Goal: Use online tool/utility: Utilize a website feature to perform a specific function

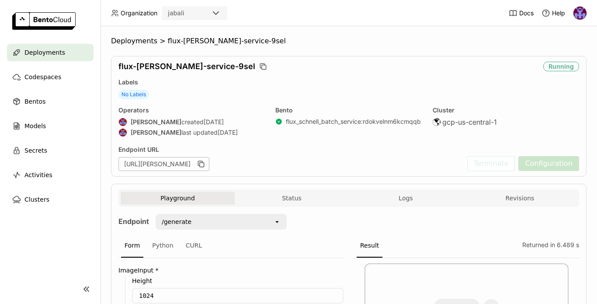
scroll to position [215, 0]
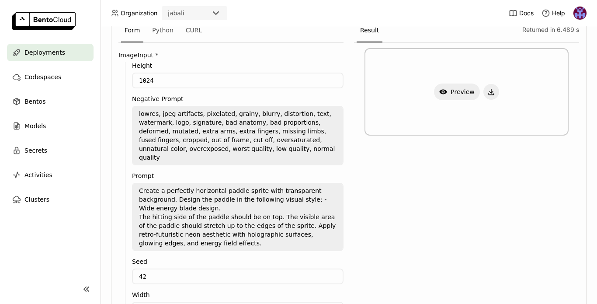
click at [196, 184] on textarea "Create a perfectly horizontal paddle sprite with transparent background. Design…" at bounding box center [238, 217] width 210 height 66
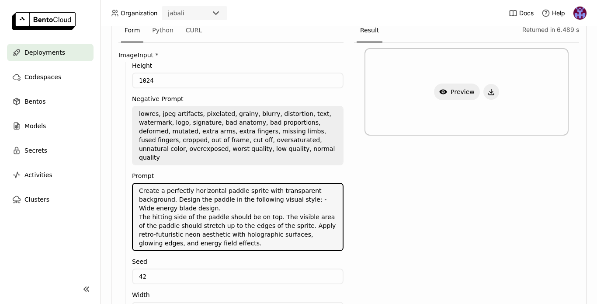
click at [196, 184] on textarea "Create a perfectly horizontal paddle sprite with transparent background. Design…" at bounding box center [238, 217] width 210 height 66
click at [172, 192] on textarea "Create a perfectly centered paddle sprite with transparent background. Design t…" at bounding box center [238, 217] width 210 height 66
paste textarea ", filling the frame, minimal margins, tightly cropped."
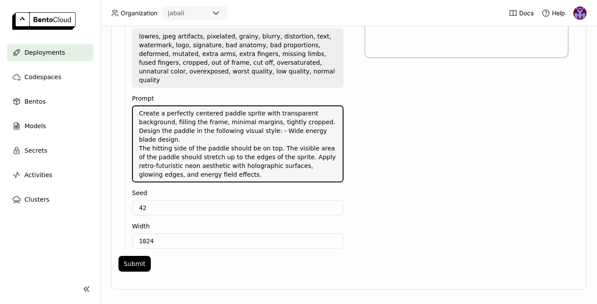
scroll to position [293, 0]
click at [133, 255] on button "Submit" at bounding box center [134, 263] width 32 height 16
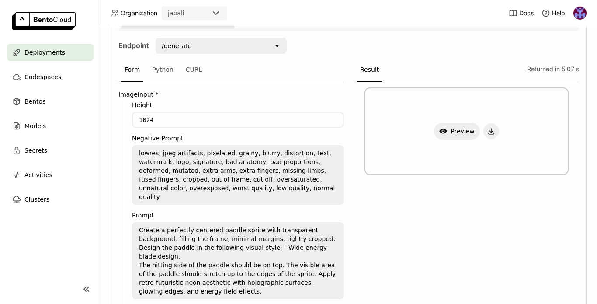
scroll to position [172, 0]
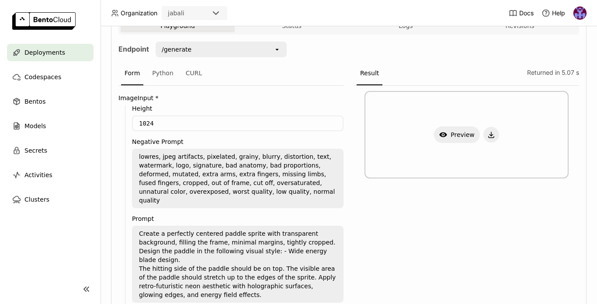
click at [403, 145] on div "Show Preview" at bounding box center [467, 134] width 204 height 87
click at [452, 132] on button "Show Preview" at bounding box center [457, 134] width 46 height 17
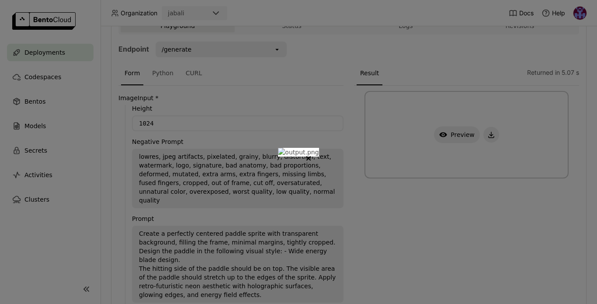
scroll to position [0, 0]
click at [314, 153] on button "Close" at bounding box center [308, 158] width 10 height 10
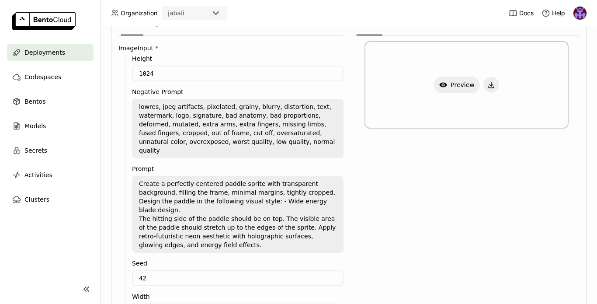
scroll to position [230, 0]
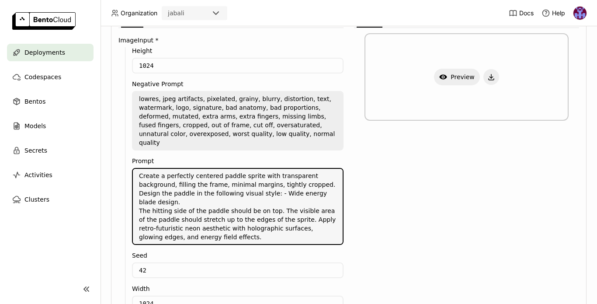
drag, startPoint x: 164, startPoint y: 167, endPoint x: 218, endPoint y: 167, distance: 53.3
click at [218, 169] on textarea "Create a perfectly centered paddle sprite with transparent background, filling …" at bounding box center [238, 206] width 210 height 75
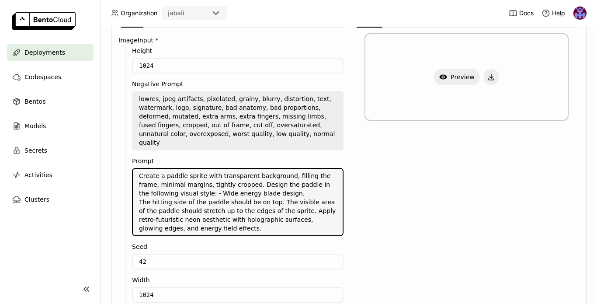
click at [253, 178] on textarea "Create a paddle sprite with transparent background, filling the frame, minimal …" at bounding box center [238, 202] width 210 height 66
paste textarea ", edges touching the border, no empty padding."
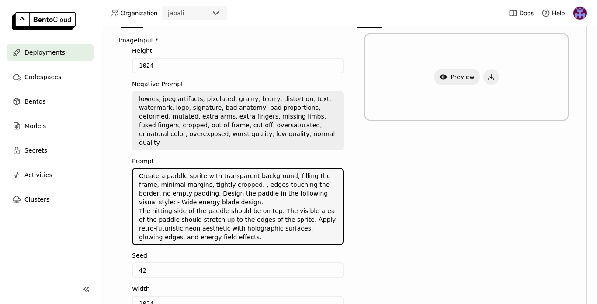
click at [253, 176] on textarea "Create a paddle sprite with transparent background, filling the frame, minimal …" at bounding box center [238, 206] width 210 height 75
click at [283, 178] on textarea "Create a paddle sprite with transparent background, filling the frame, minimal …" at bounding box center [238, 206] width 210 height 75
click at [281, 180] on textarea "Create a paddle sprite with transparent background, filling the frame, minimal …" at bounding box center [238, 206] width 210 height 75
click at [318, 173] on textarea "Create a paddle sprite with transparent background, filling the frame, minimal …" at bounding box center [238, 206] width 210 height 75
drag, startPoint x: 253, startPoint y: 177, endPoint x: 214, endPoint y: 183, distance: 39.8
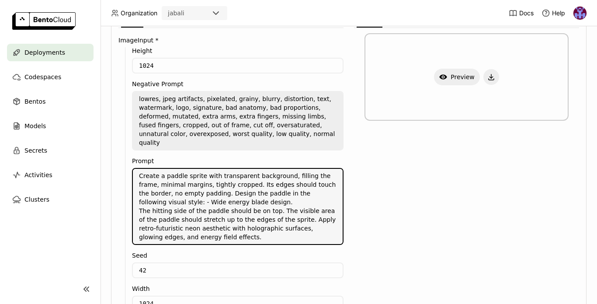
click at [214, 183] on textarea "Create a paddle sprite with transparent background, filling the frame, minimal …" at bounding box center [238, 206] width 210 height 75
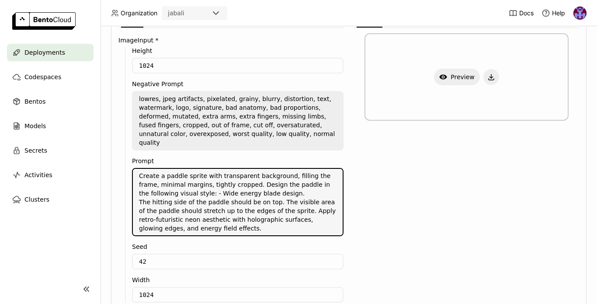
click at [272, 195] on textarea "Create a paddle sprite with transparent background, filling the frame, minimal …" at bounding box center [238, 202] width 210 height 66
paste textarea "Its edges should touch the border, no empty padding."
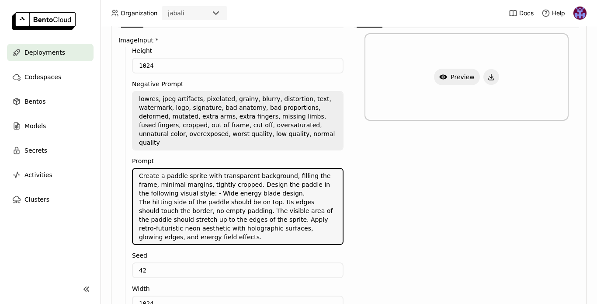
drag, startPoint x: 244, startPoint y: 201, endPoint x: 263, endPoint y: 207, distance: 19.1
click at [263, 207] on textarea "Create a paddle sprite with transparent background, filling the frame, minimal …" at bounding box center [238, 206] width 210 height 75
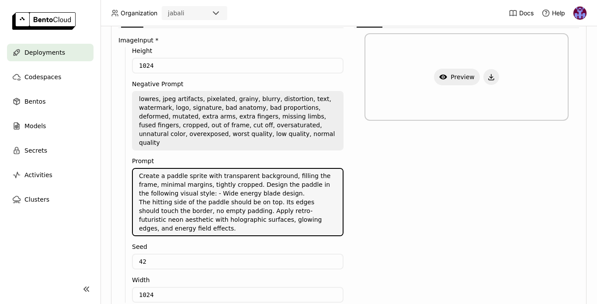
click at [215, 216] on textarea "Create a paddle sprite with transparent background, filling the frame, minimal …" at bounding box center [238, 202] width 210 height 66
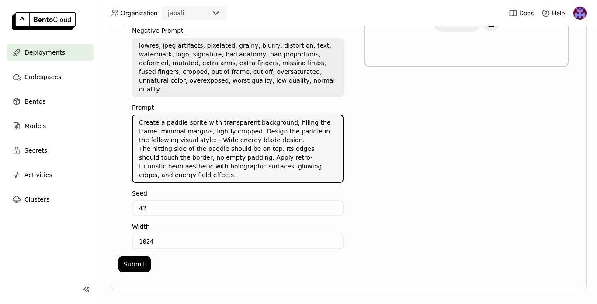
scroll to position [284, 0]
type textarea "Create a paddle sprite with transparent background, filling the frame, minimal …"
click at [140, 255] on button "Submit" at bounding box center [134, 263] width 32 height 16
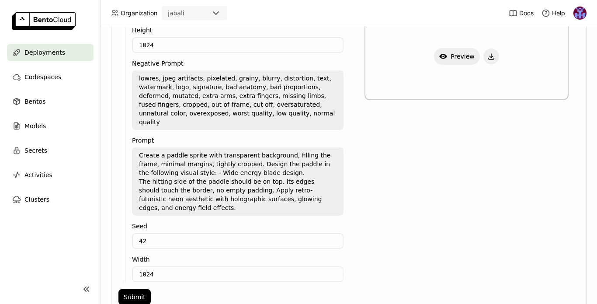
scroll to position [212, 0]
